Goal: Information Seeking & Learning: Learn about a topic

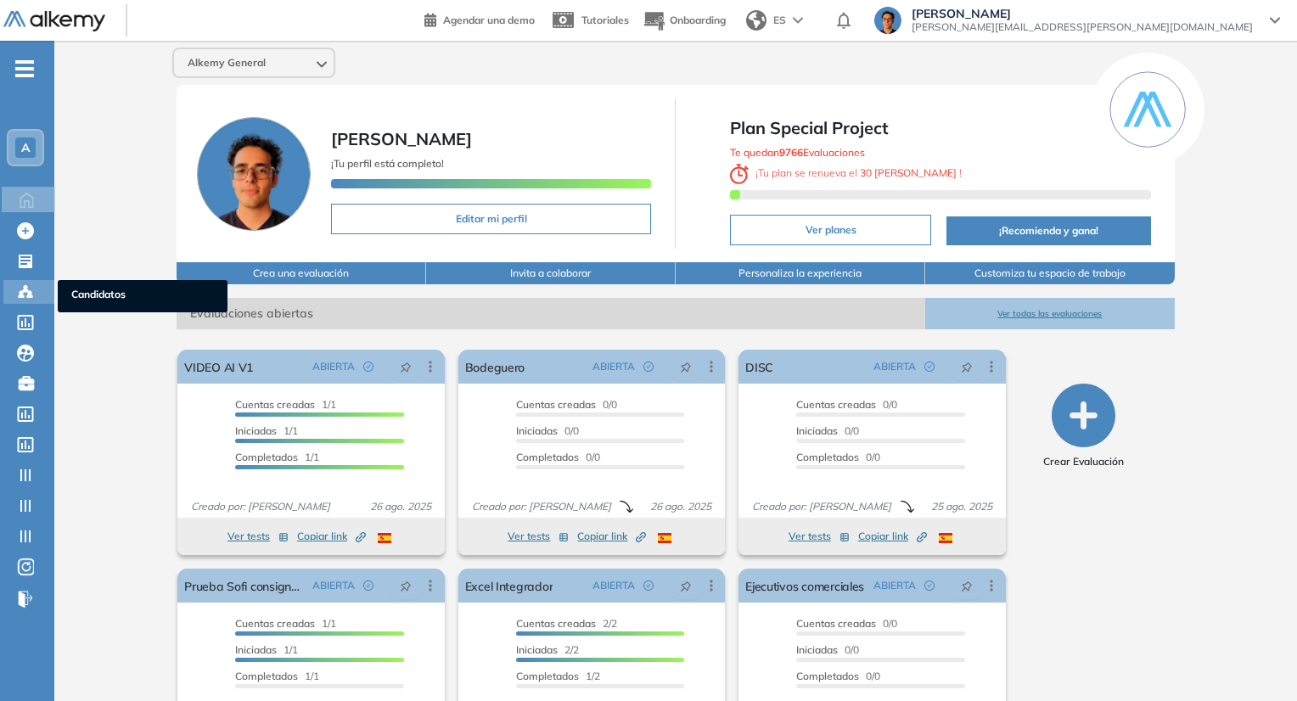
click at [30, 295] on icon at bounding box center [29, 296] width 5 height 3
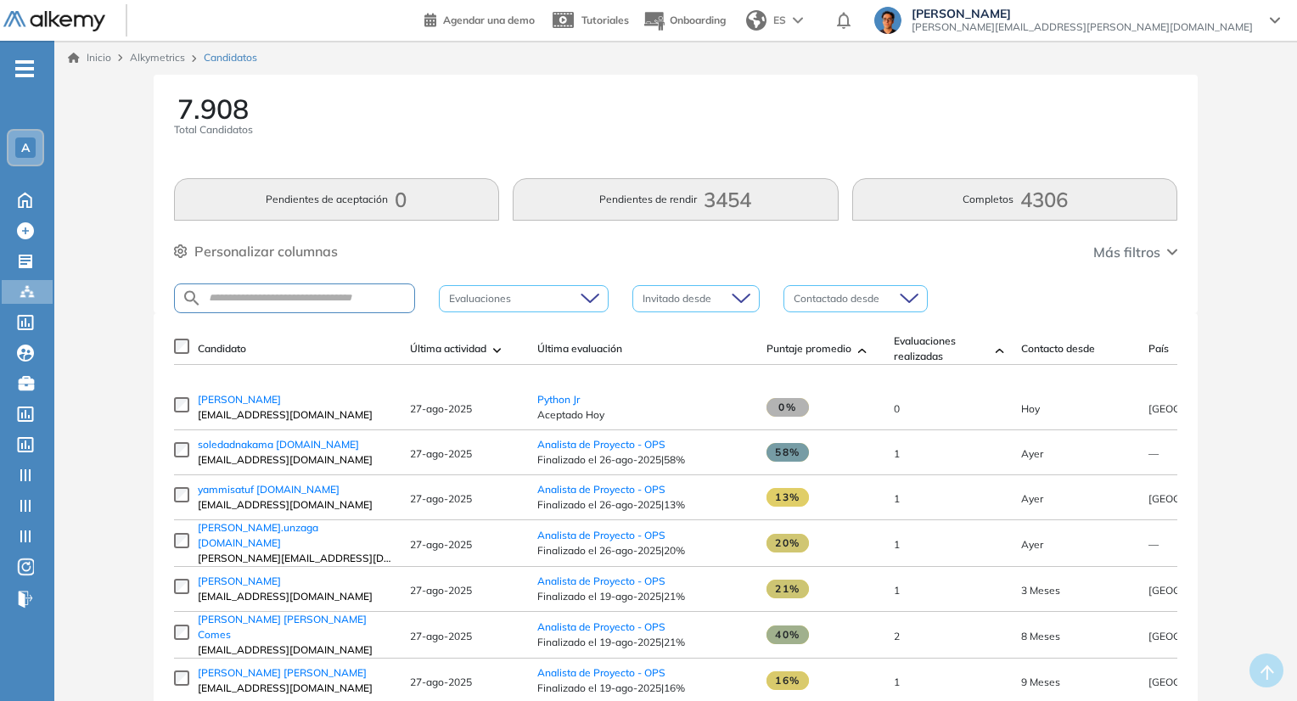
click at [503, 305] on div at bounding box center [515, 299] width 144 height 20
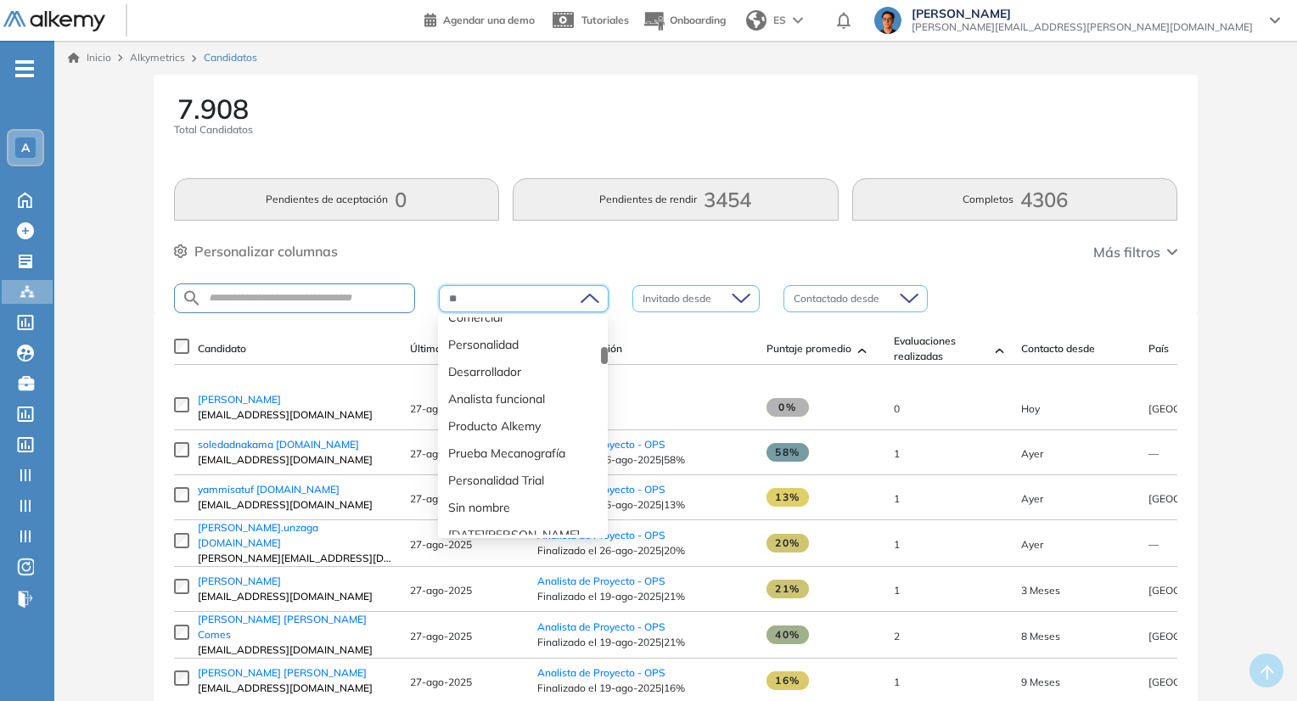
scroll to position [1094, 0]
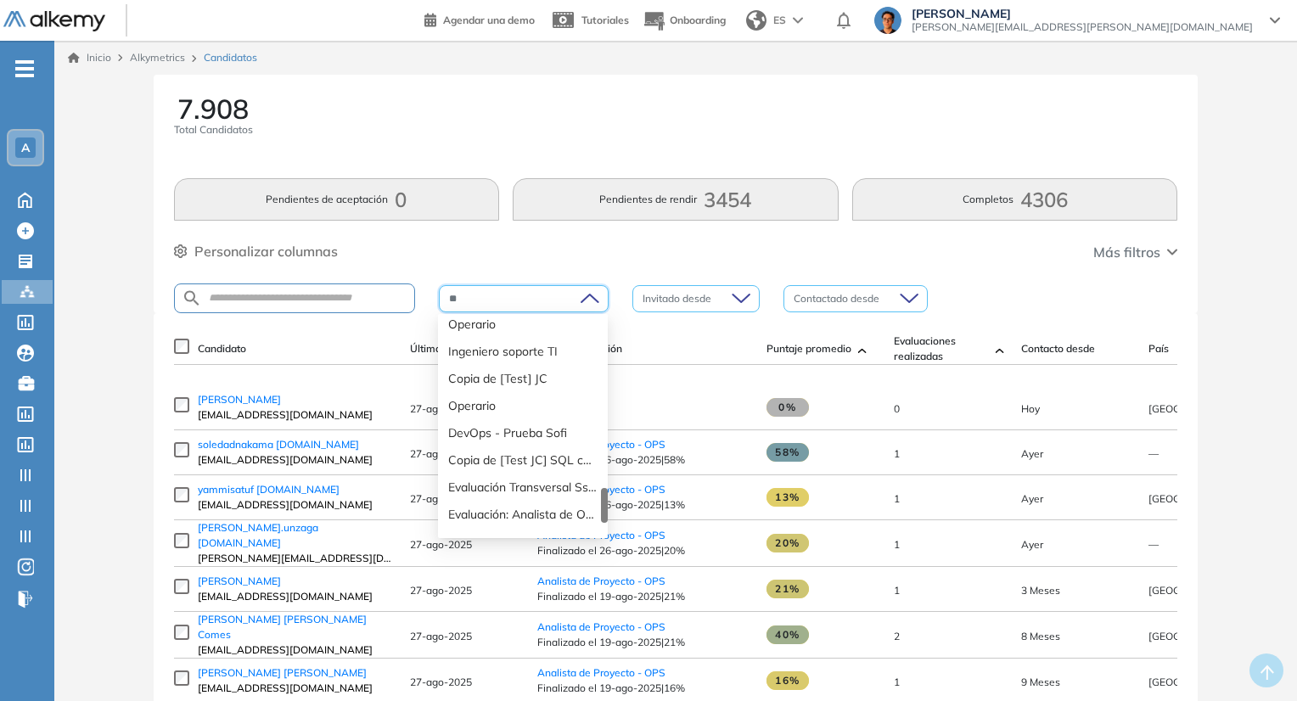
type input "***"
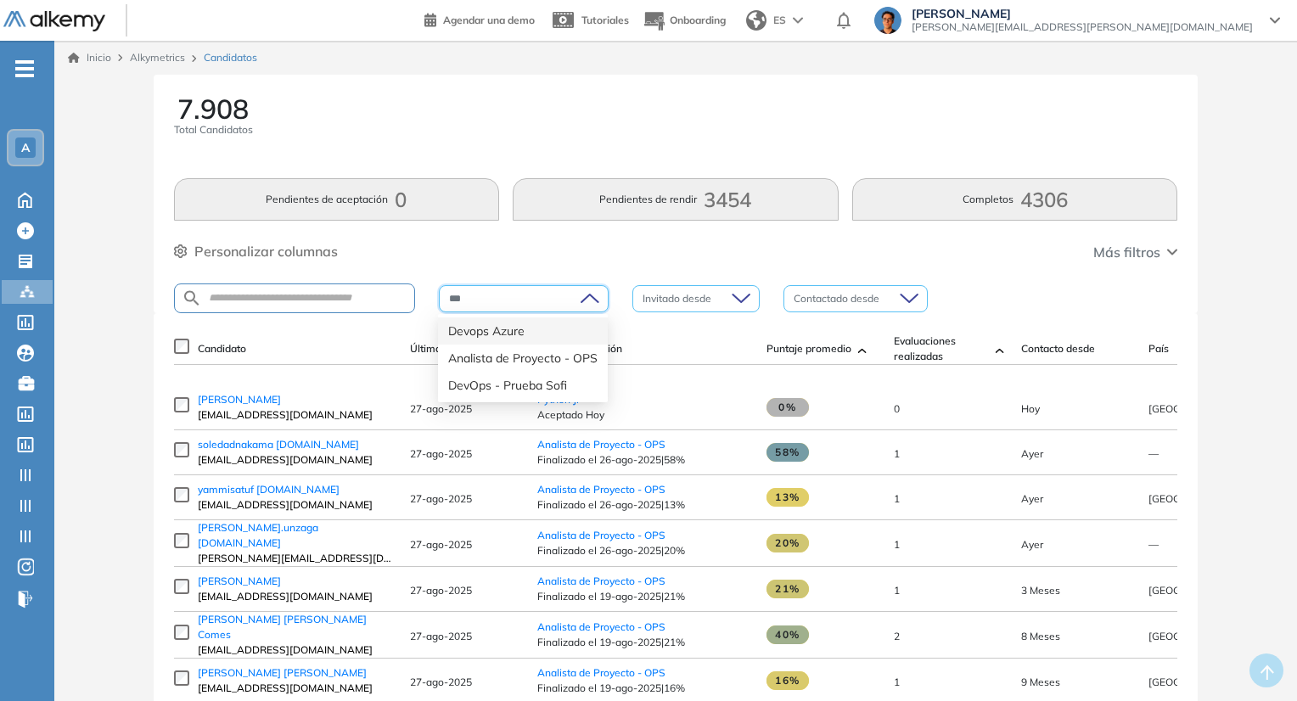
scroll to position [0, 0]
click at [522, 366] on div "Analista de Proyecto - OPS" at bounding box center [523, 358] width 170 height 27
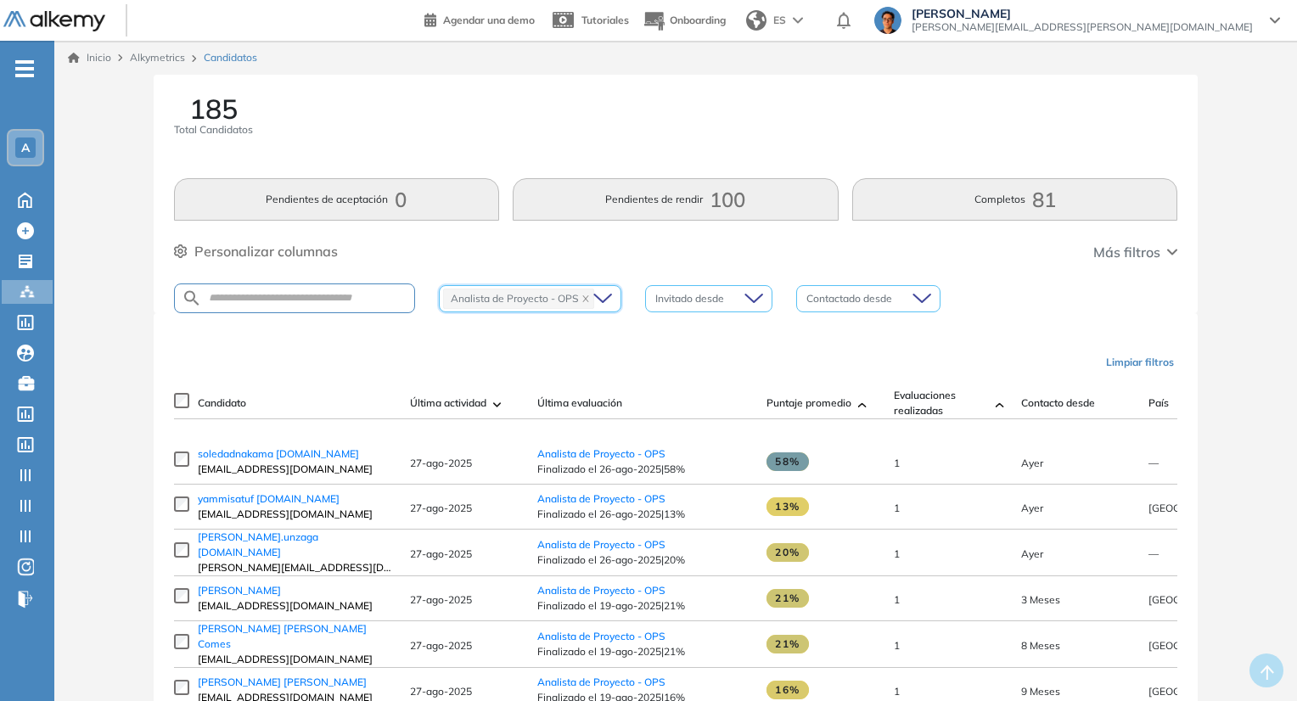
click at [663, 255] on div "Personalizar columnas Personalizar columnas Candidato Fijar columna Última acti…" at bounding box center [676, 252] width 1004 height 22
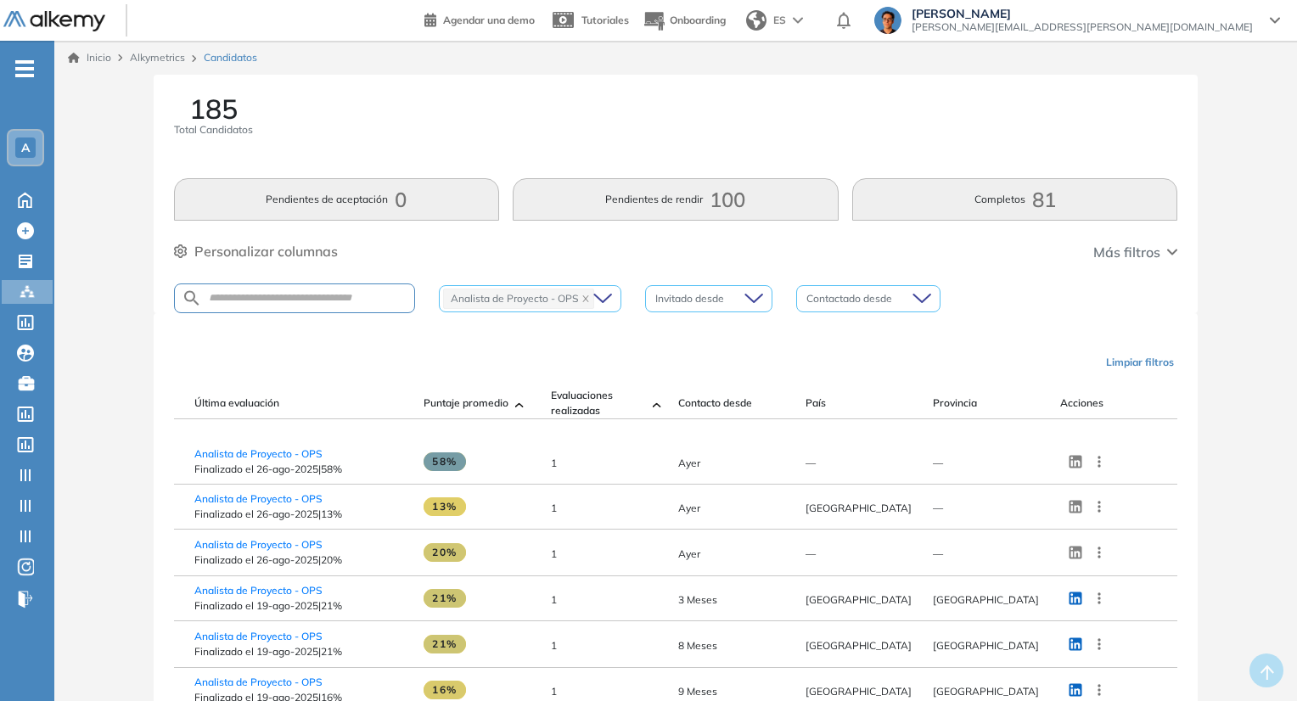
click at [1098, 467] on icon at bounding box center [1099, 461] width 3 height 11
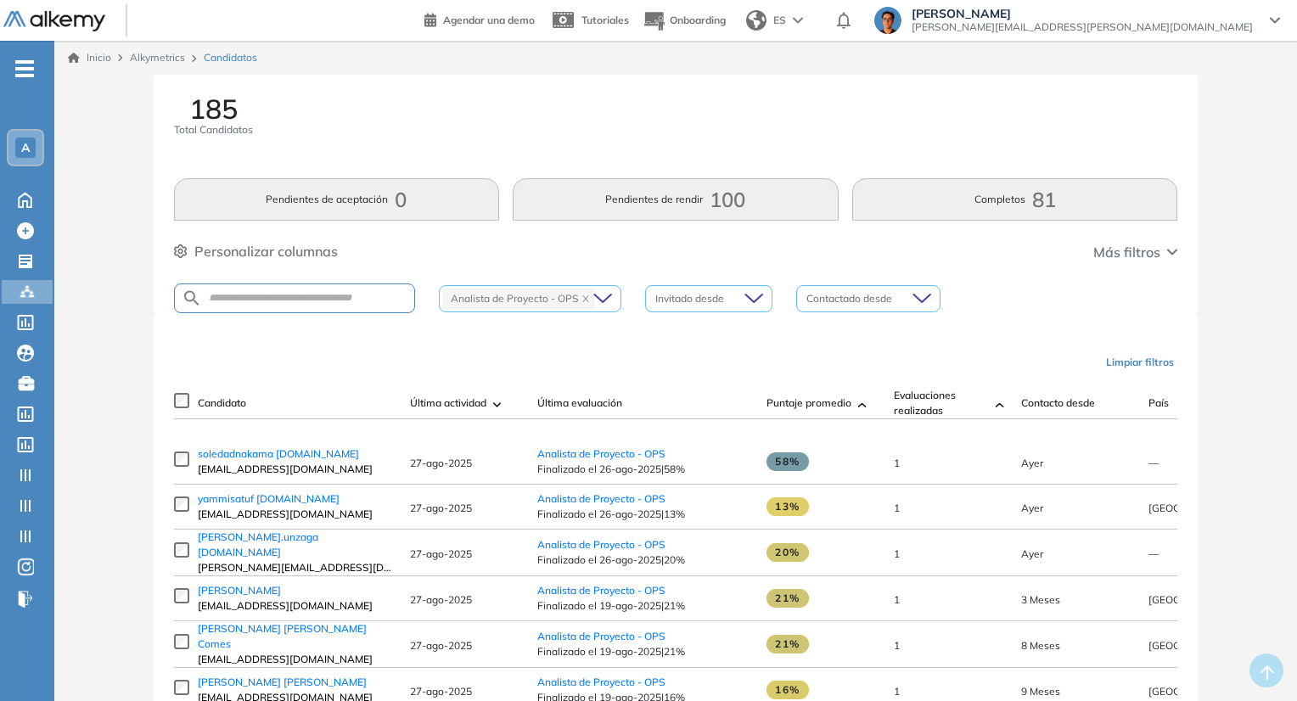
click at [1133, 262] on div "Personalizar columnas Personalizar columnas Candidato Fijar columna Última acti…" at bounding box center [676, 252] width 1004 height 22
click at [1133, 261] on span "Más filtros" at bounding box center [1127, 252] width 67 height 20
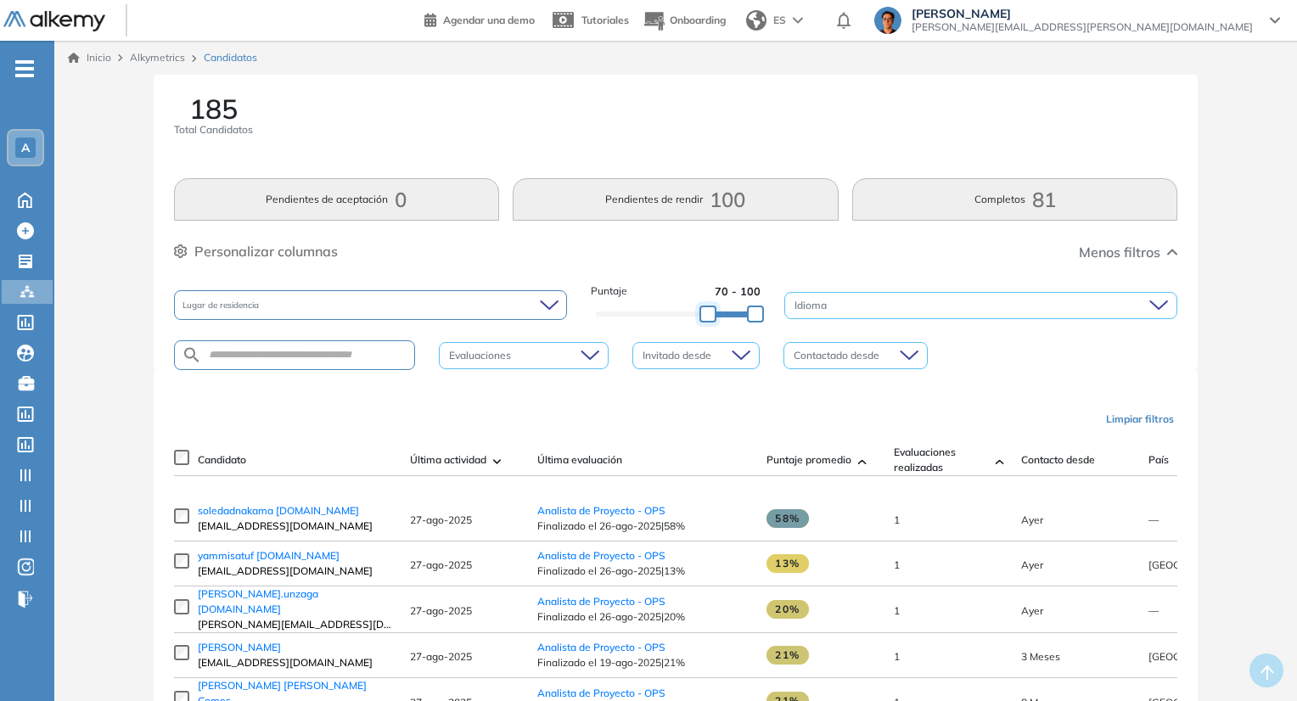
drag, startPoint x: 602, startPoint y: 315, endPoint x: 713, endPoint y: 329, distance: 112.0
click at [713, 329] on div "Lugar de residencia Puntaje 70 - 100 Idioma Evaluaciones Invitado desde Contact…" at bounding box center [676, 327] width 1004 height 87
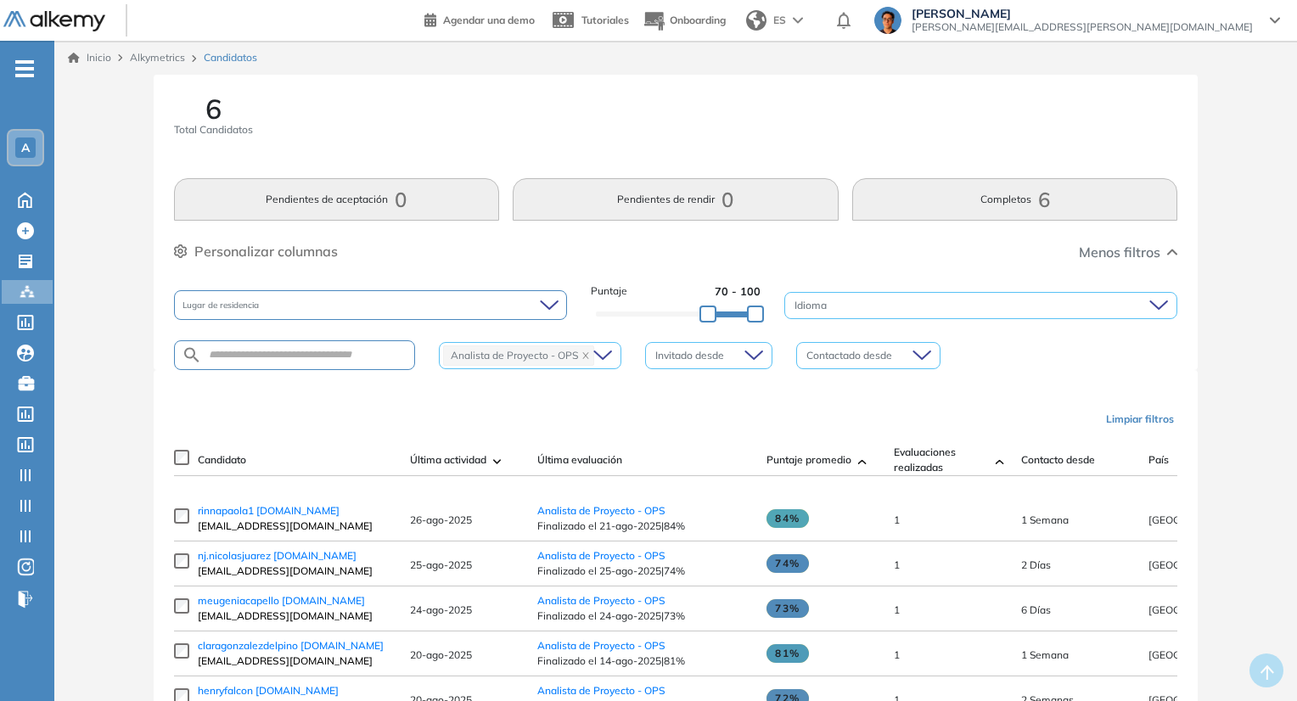
click at [540, 310] on icon at bounding box center [549, 305] width 19 height 11
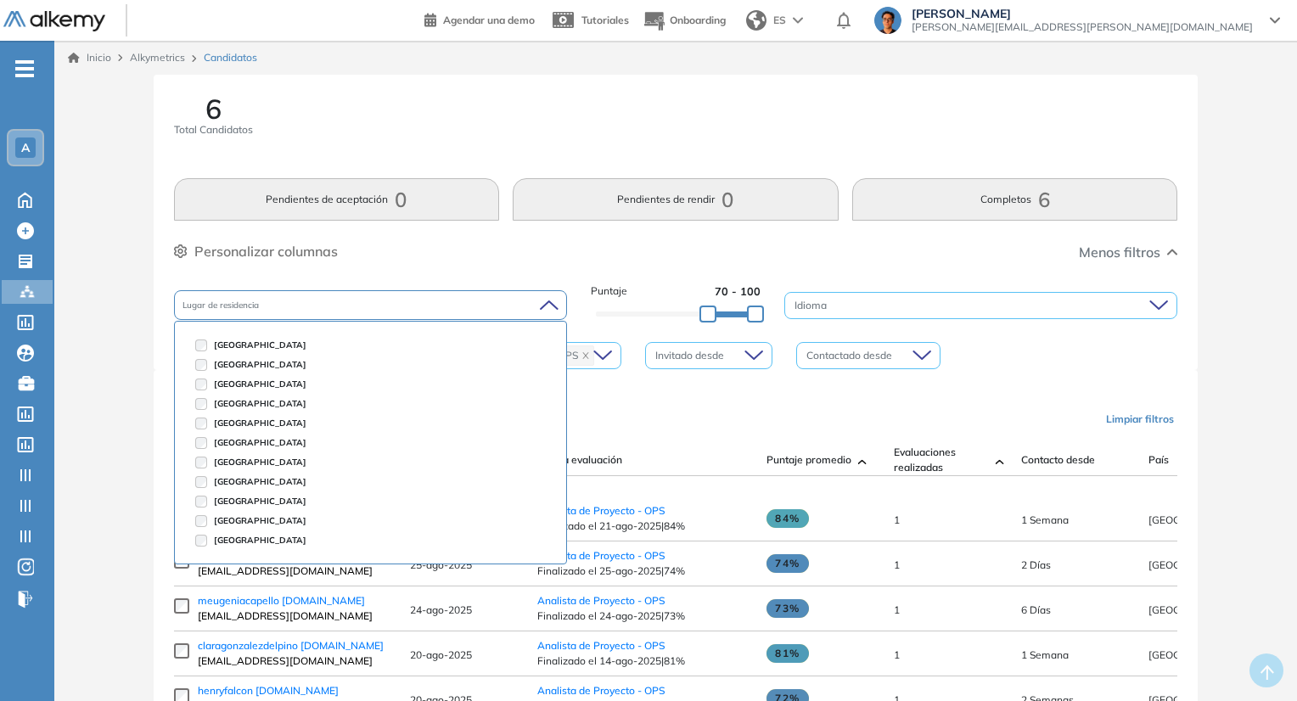
click at [540, 310] on div "Lugar de residencia" at bounding box center [370, 305] width 393 height 30
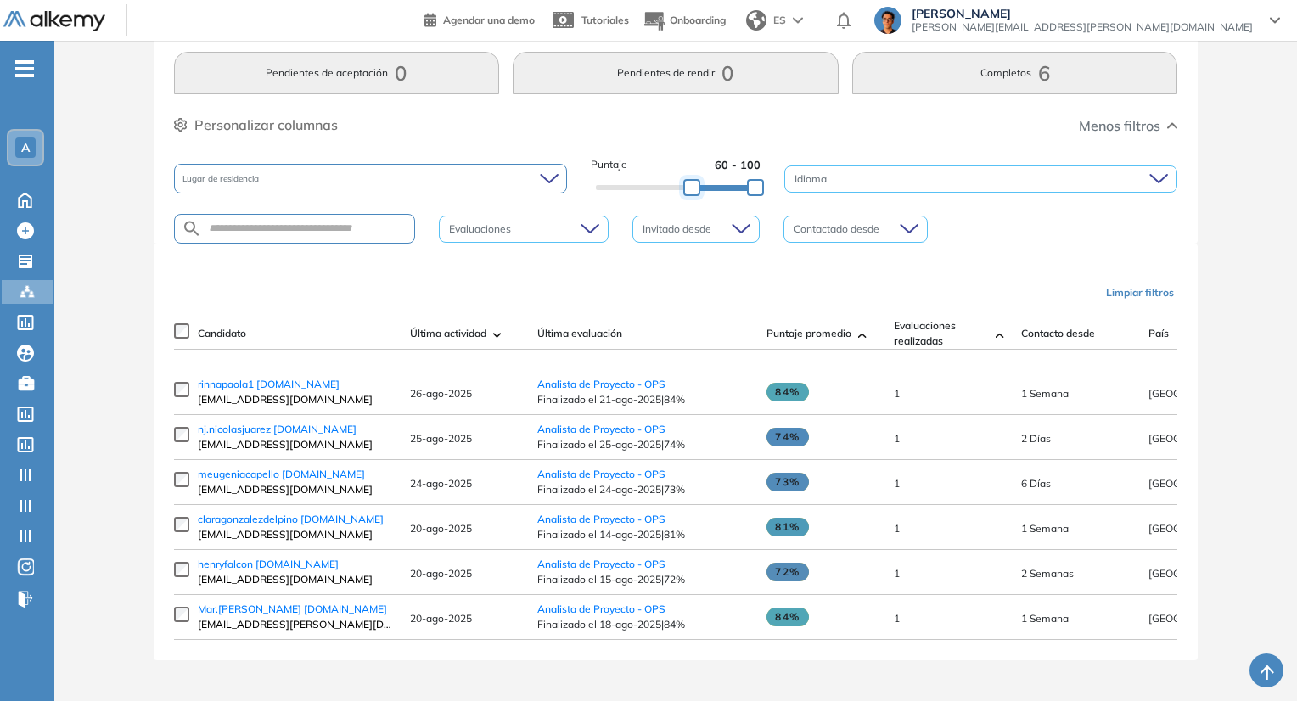
drag, startPoint x: 708, startPoint y: 188, endPoint x: 693, endPoint y: 187, distance: 15.3
click at [693, 187] on div at bounding box center [691, 187] width 17 height 17
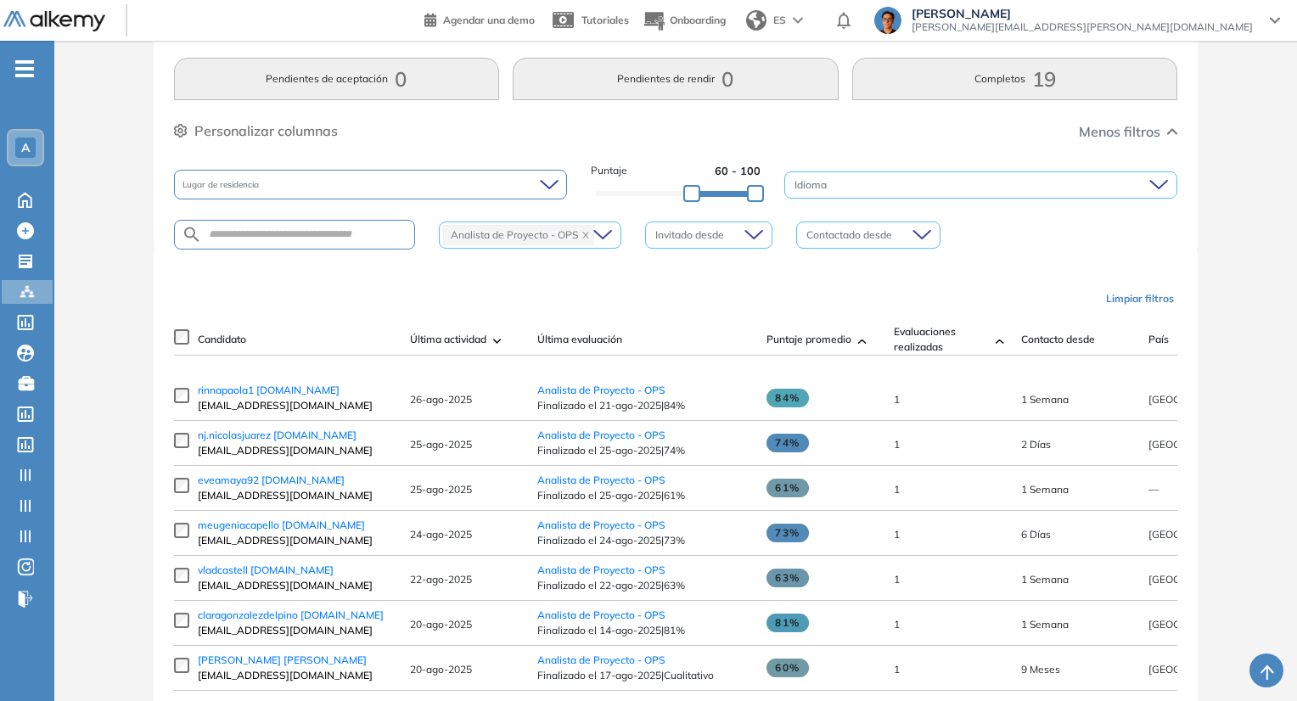
click at [862, 340] on img at bounding box center [862, 341] width 8 height 5
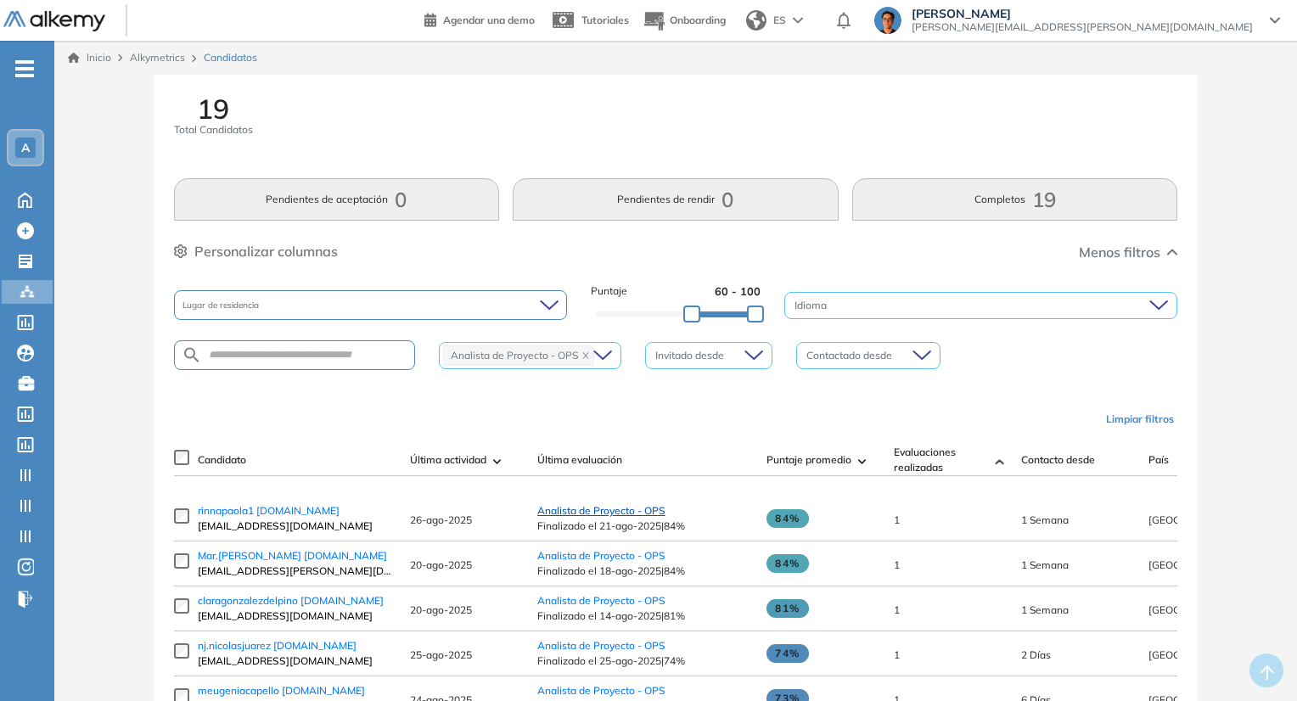
click at [554, 517] on span "Analista de Proyecto - OPS" at bounding box center [601, 510] width 128 height 13
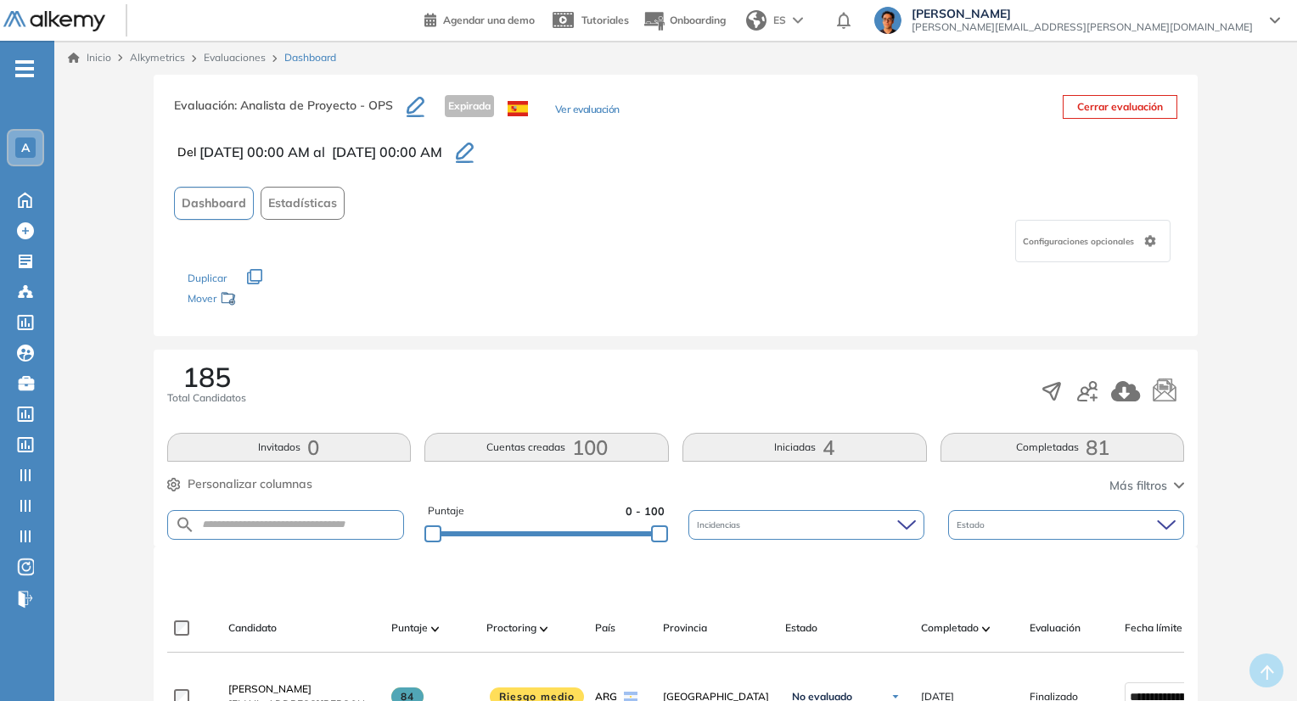
click at [585, 116] on button "Ver evaluación" at bounding box center [587, 111] width 65 height 18
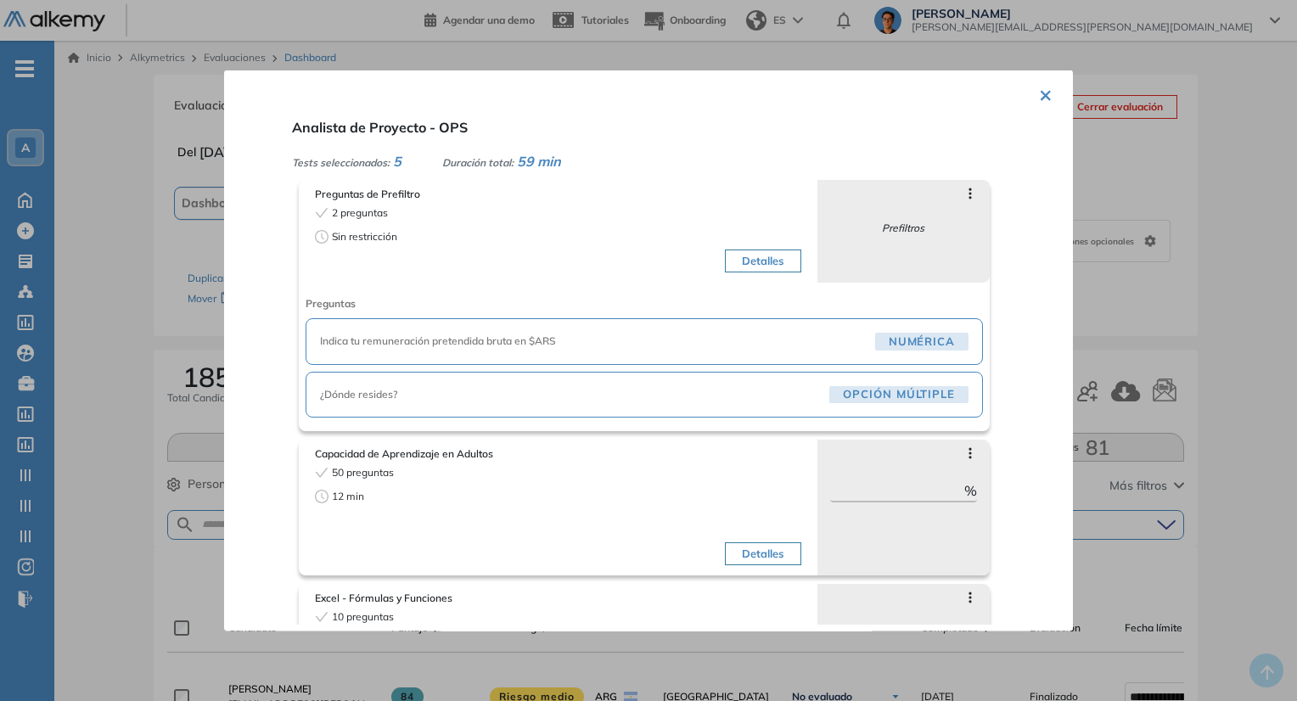
click at [796, 327] on div "Indica tu remuneración pretendida bruta en $ARS [GEOGRAPHIC_DATA]" at bounding box center [644, 341] width 677 height 47
click at [767, 261] on button "Detalles" at bounding box center [763, 261] width 76 height 24
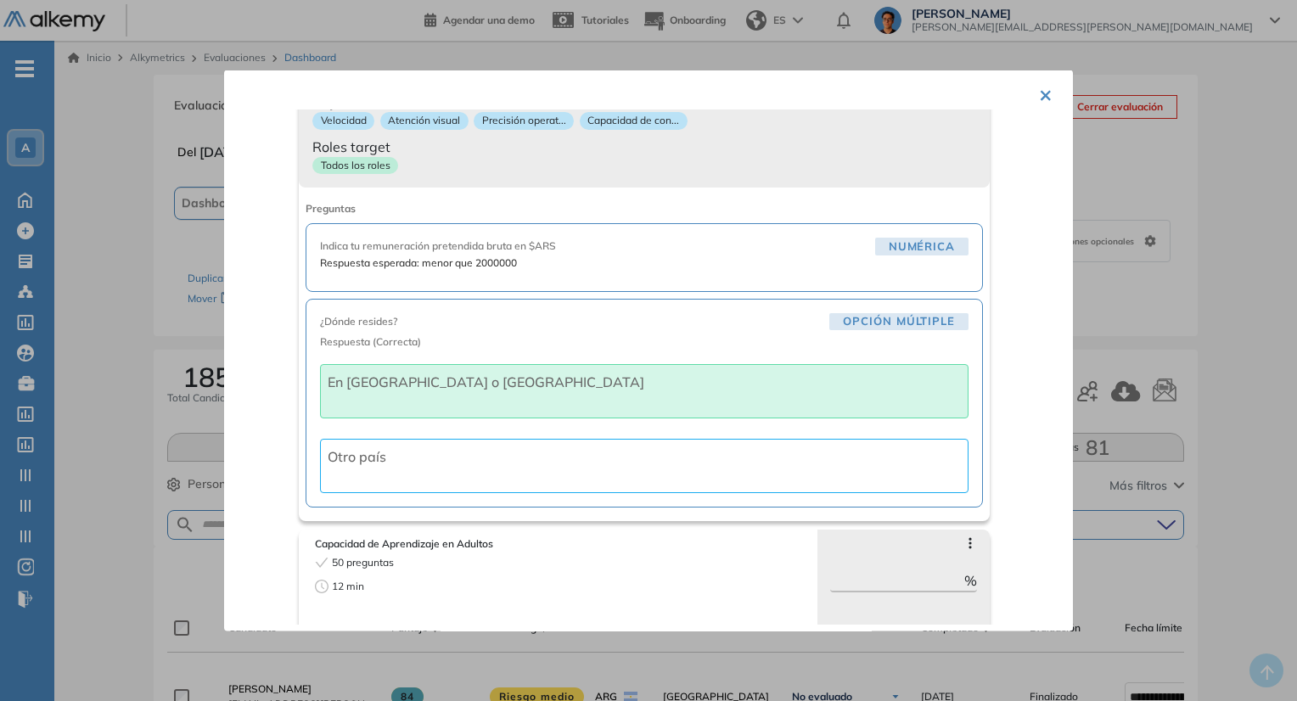
scroll to position [85, 0]
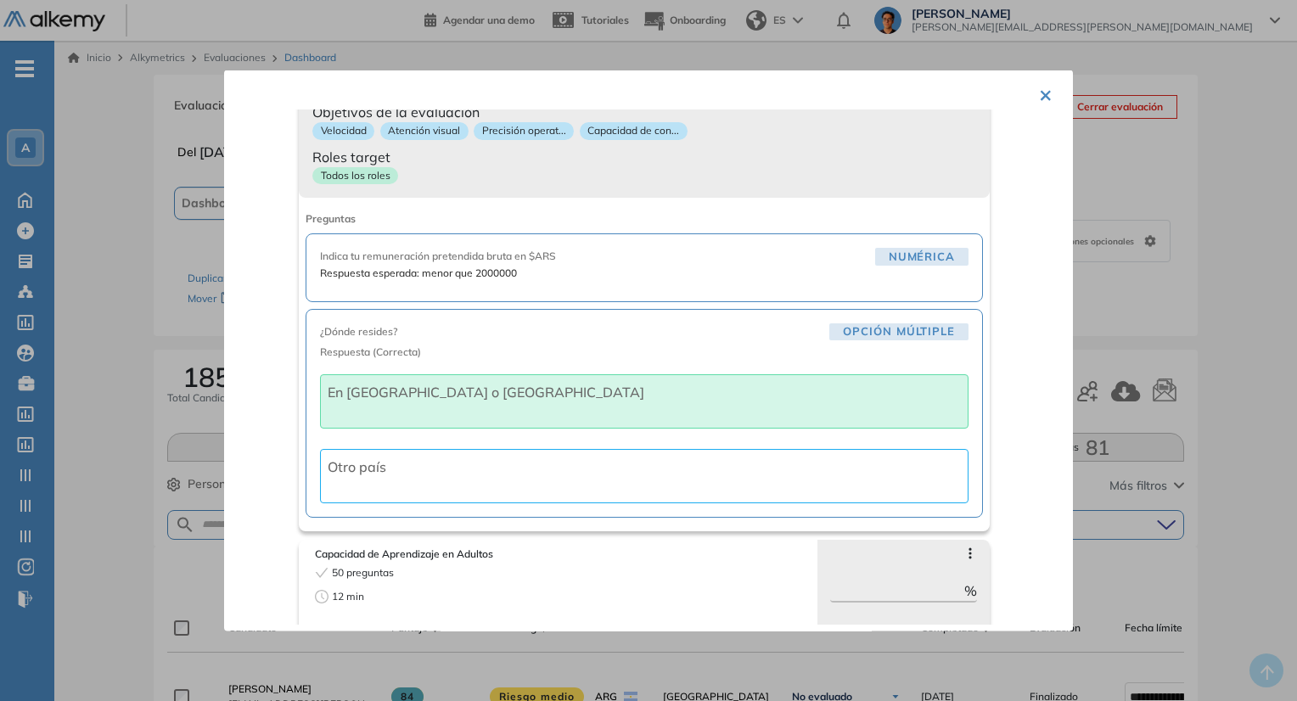
click at [741, 174] on div "Todos los roles" at bounding box center [644, 178] width 664 height 25
